Goal: Entertainment & Leisure: Consume media (video, audio)

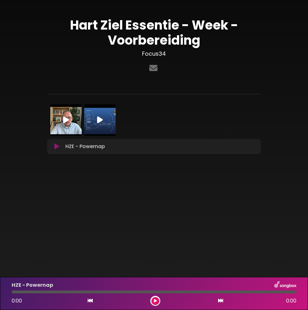
click at [99, 122] on icon at bounding box center [100, 120] width 6 height 8
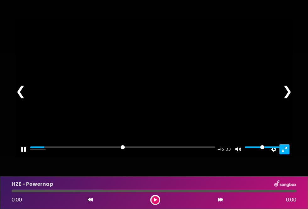
click at [285, 154] on button "Exit fullscreen Enter fullscreen" at bounding box center [284, 149] width 10 height 10
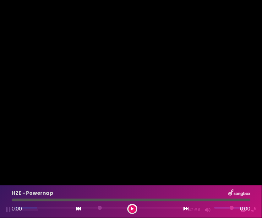
click at [106, 121] on div at bounding box center [131, 109] width 262 height 218
click at [6, 209] on button "Pause Play" at bounding box center [8, 210] width 10 height 10
click at [132, 111] on button "Play" at bounding box center [130, 109] width 15 height 15
click at [117, 162] on div at bounding box center [131, 109] width 262 height 218
click at [6, 210] on button "Pause Play" at bounding box center [8, 210] width 10 height 10
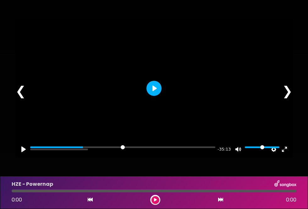
click at [155, 96] on button "Play" at bounding box center [153, 88] width 15 height 15
click at [286, 154] on button "Exit fullscreen Enter fullscreen" at bounding box center [284, 149] width 10 height 10
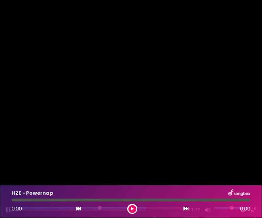
click at [148, 149] on div at bounding box center [131, 109] width 262 height 218
click at [236, 167] on div at bounding box center [131, 109] width 262 height 218
click at [254, 210] on button "Exit fullscreen Enter fullscreen" at bounding box center [254, 210] width 10 height 10
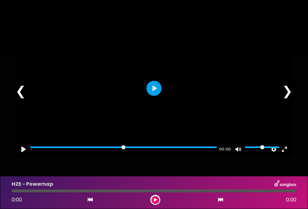
click at [160, 105] on div at bounding box center [153, 88] width 277 height 138
click at [153, 96] on button "Play" at bounding box center [153, 88] width 15 height 15
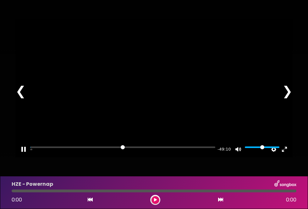
click at [155, 147] on div at bounding box center [153, 88] width 277 height 138
type input "****"
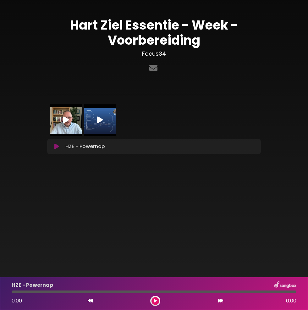
click at [84, 148] on p "HZE - Powernap Loading Track..." at bounding box center [85, 147] width 40 height 8
click at [57, 146] on icon at bounding box center [56, 146] width 5 height 6
